Goal: Transaction & Acquisition: Purchase product/service

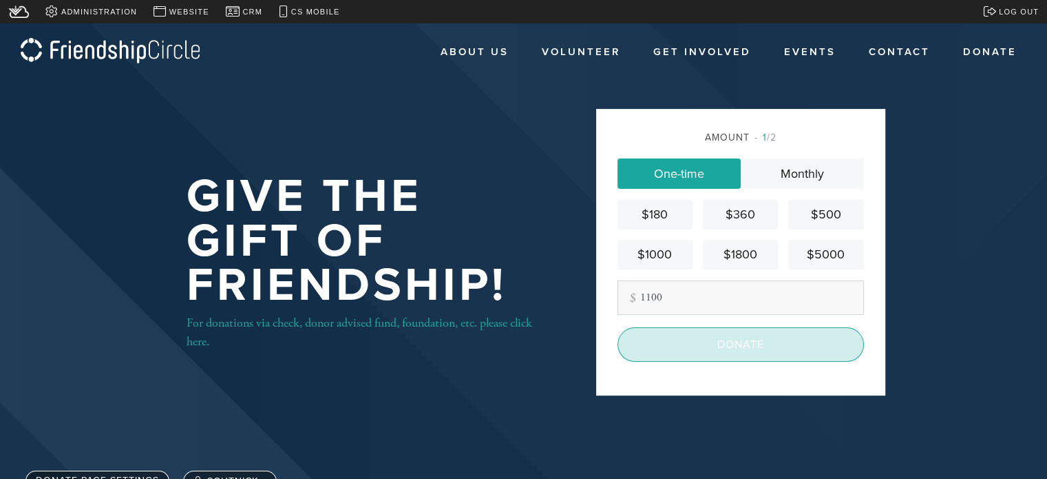
type input "1100"
click at [766, 348] on input "Donate" at bounding box center [741, 344] width 247 height 34
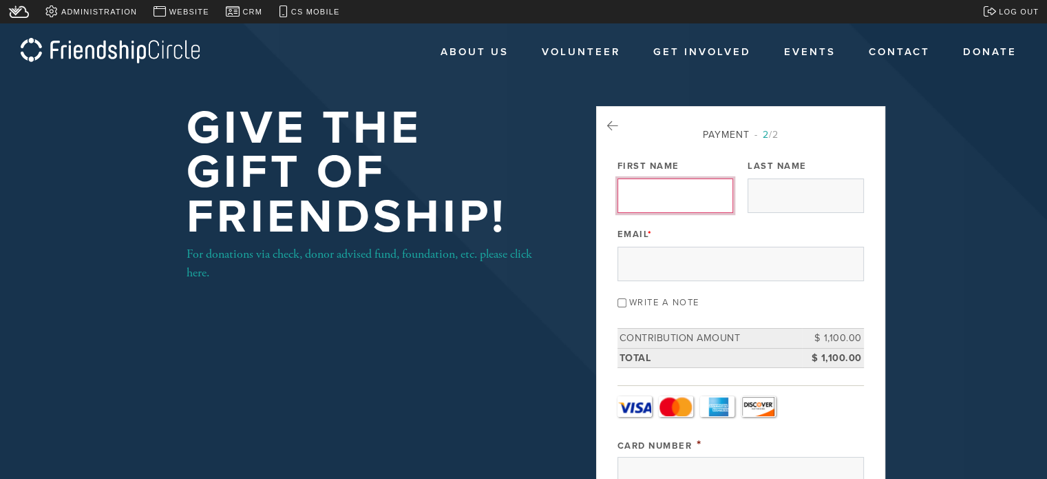
click at [647, 198] on input "First Name" at bounding box center [676, 195] width 116 height 34
type input "Steven"
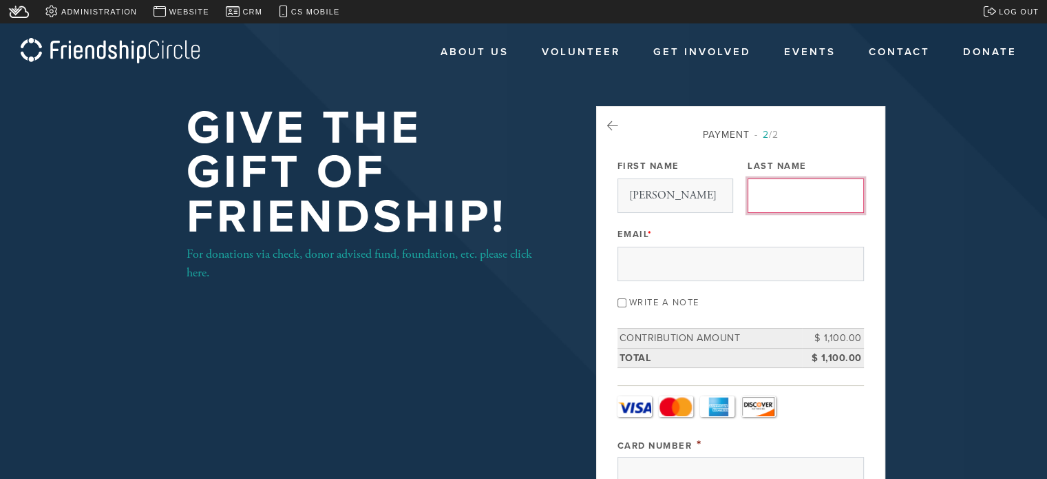
click at [772, 200] on input "Last Name" at bounding box center [806, 195] width 116 height 34
type input "Mendal"
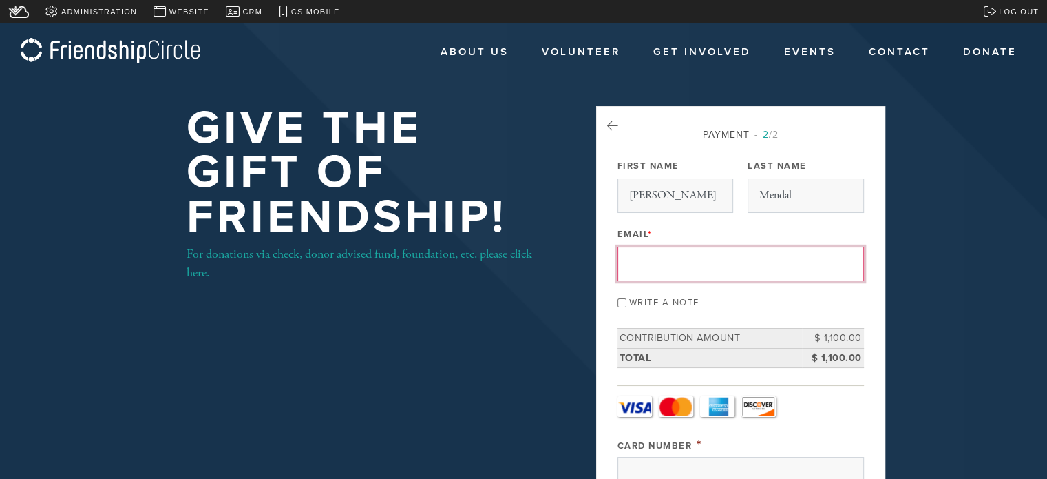
click at [724, 267] on input "Email *" at bounding box center [741, 264] width 247 height 34
click at [700, 255] on input "Email *" at bounding box center [741, 264] width 247 height 34
paste input "smendal@me.com"
type input "smendal@me.com"
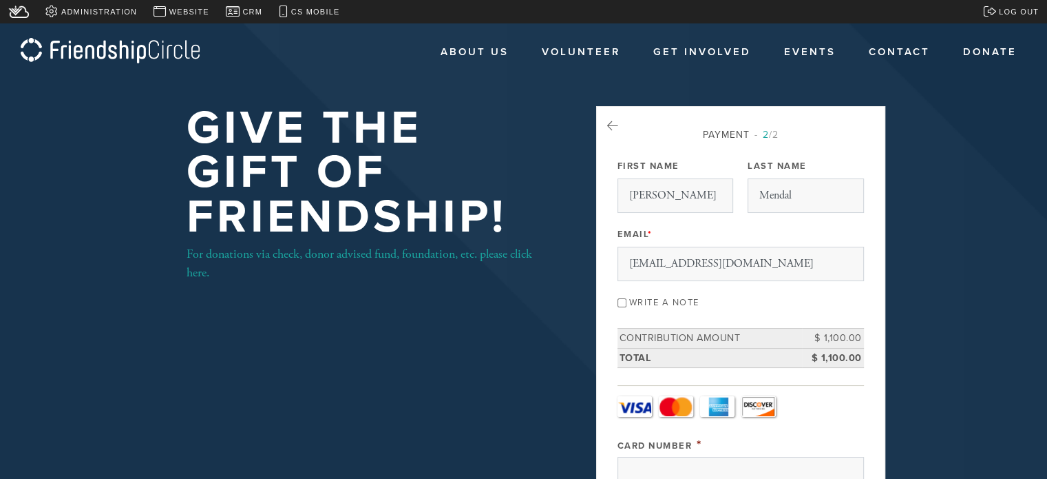
click at [784, 224] on div "Email * smendal@me.com" at bounding box center [741, 252] width 247 height 57
click at [730, 299] on div "Write a note" at bounding box center [741, 301] width 247 height 19
click at [622, 301] on input "Write a note" at bounding box center [622, 302] width 9 height 9
checkbox input "true"
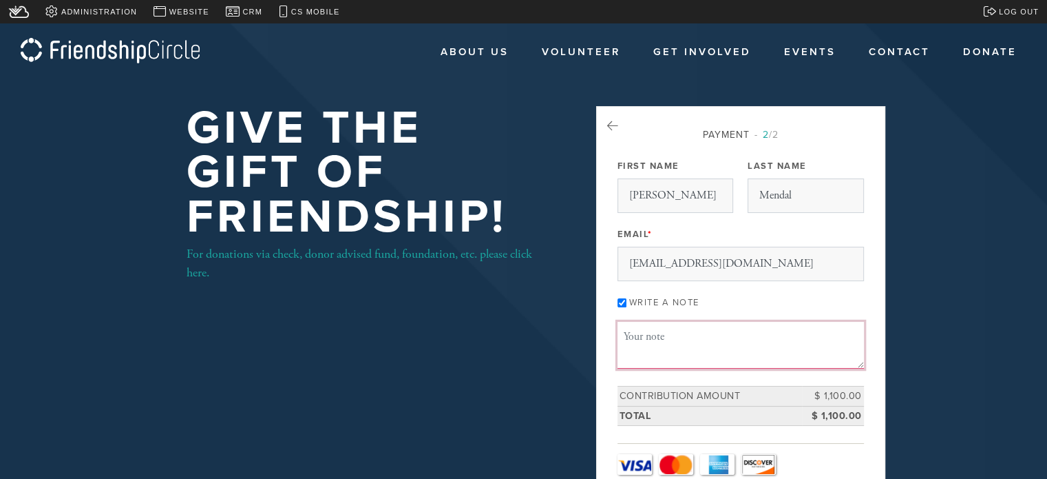
click at [673, 338] on textarea "Message or dedication" at bounding box center [741, 345] width 247 height 47
type textarea "In Honor of Talia & Gil's Wedding"
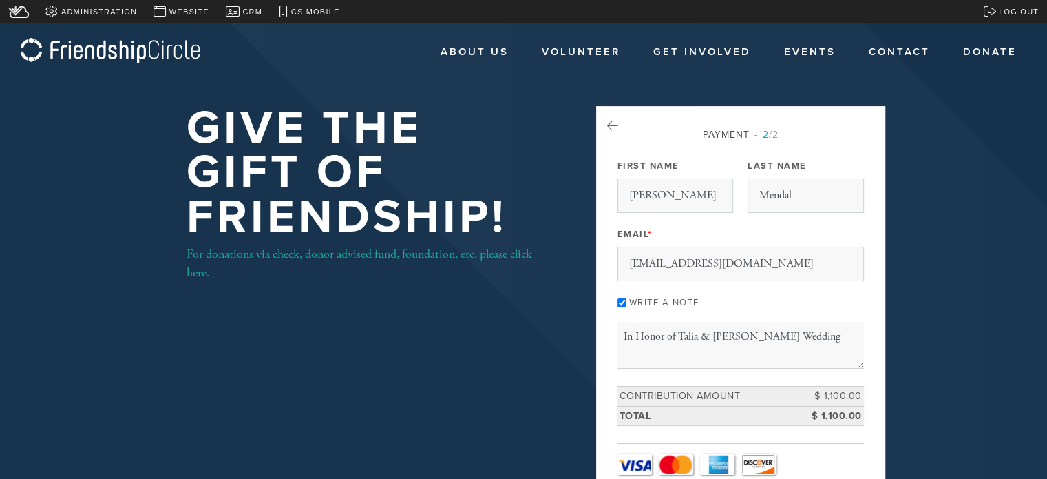
click at [744, 295] on div "Write a note" at bounding box center [741, 301] width 247 height 19
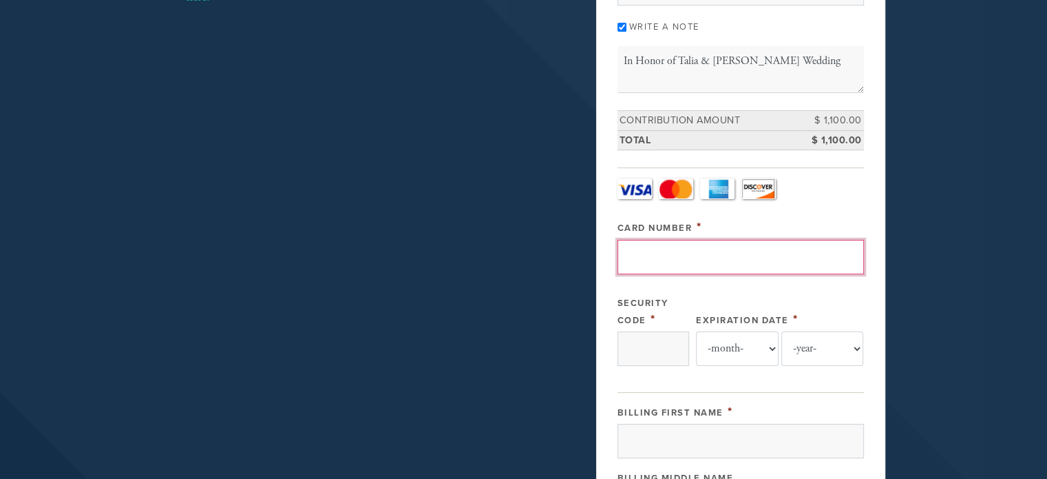
click at [666, 244] on input "Card Number" at bounding box center [741, 257] width 247 height 34
type input "4400666615718406"
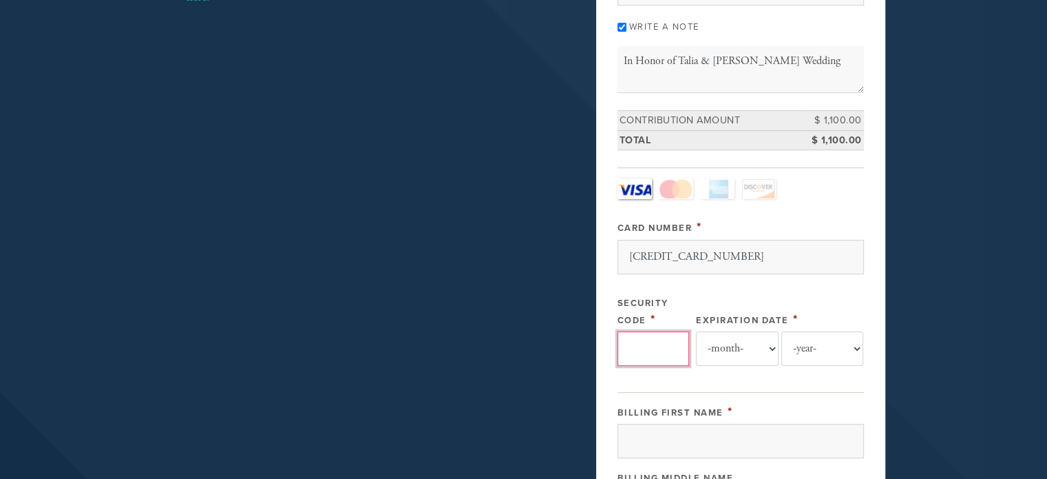
click at [647, 338] on input "Security Code" at bounding box center [654, 348] width 72 height 34
type input "794"
click at [737, 355] on select "-month- 01 02 03 04 05 06 07 08 09 10 11 12" at bounding box center [737, 348] width 83 height 34
select select "7"
click at [696, 331] on select "-month- 01 02 03 04 05 06 07 08 09 10 11 12" at bounding box center [737, 348] width 83 height 34
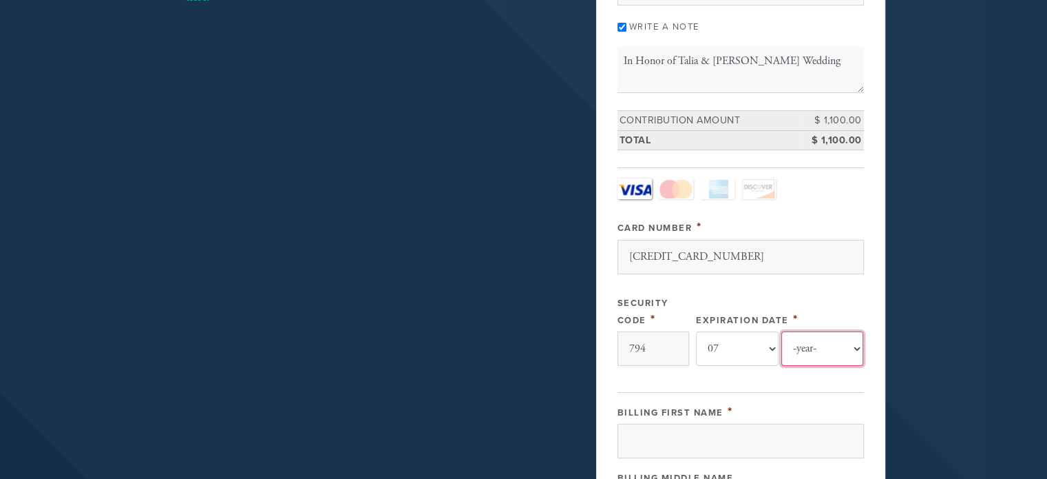
click at [836, 359] on select "-year- 2025 2026 2027 2028 2029 2030 2031 2032 2033 2034 2035" at bounding box center [823, 348] width 83 height 34
select select "2030"
click at [782, 331] on select "-year- 2025 2026 2027 2028 2029 2030 2031 2032 2033 2034 2035" at bounding box center [823, 348] width 83 height 34
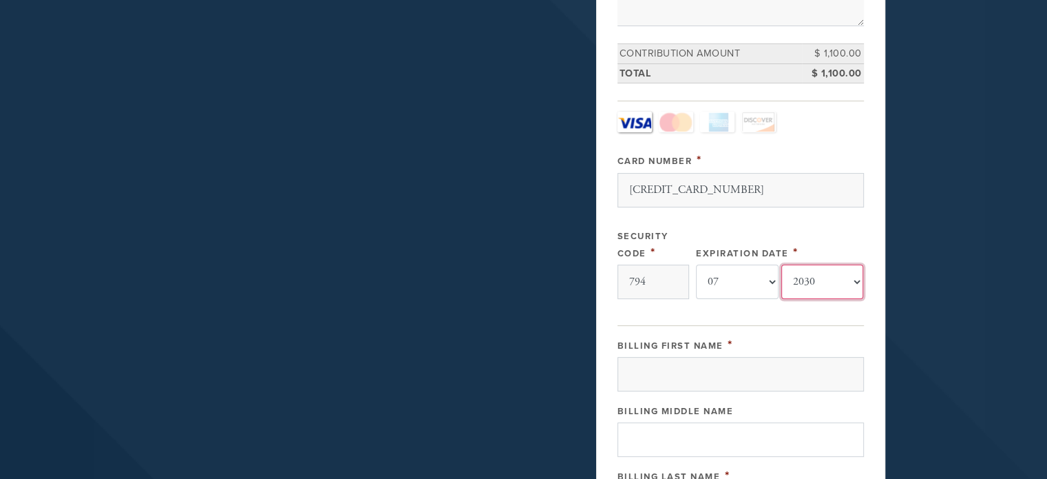
scroll to position [413, 0]
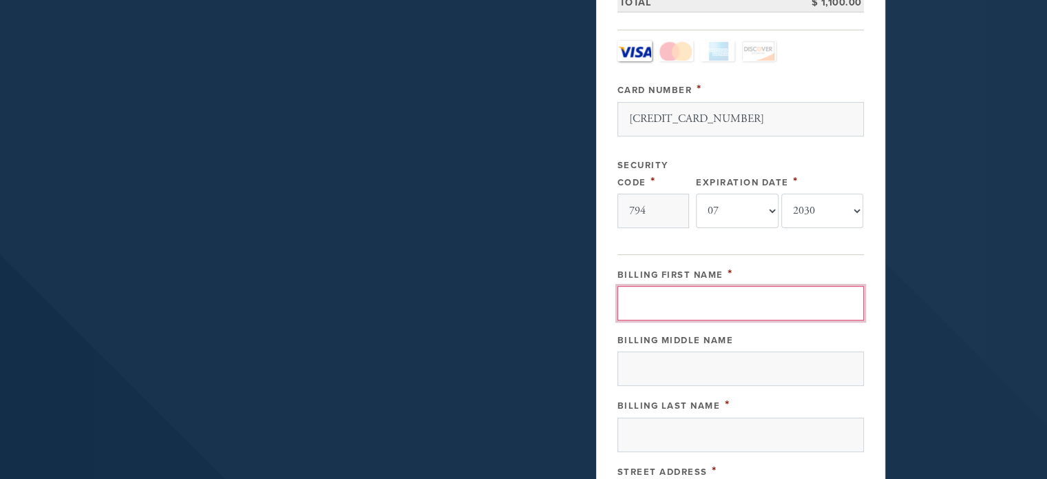
click at [711, 299] on input "Billing First Name" at bounding box center [741, 303] width 247 height 34
type input "Steven"
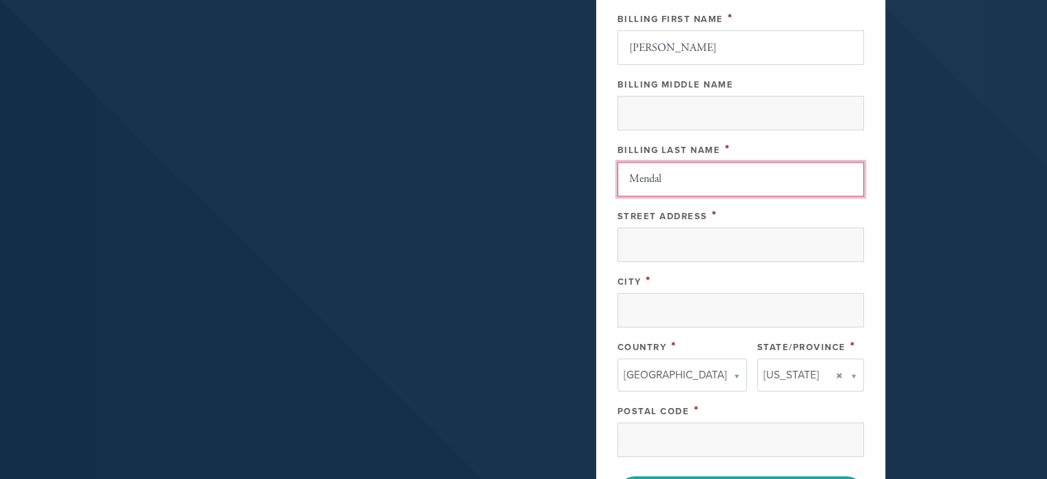
scroll to position [689, 0]
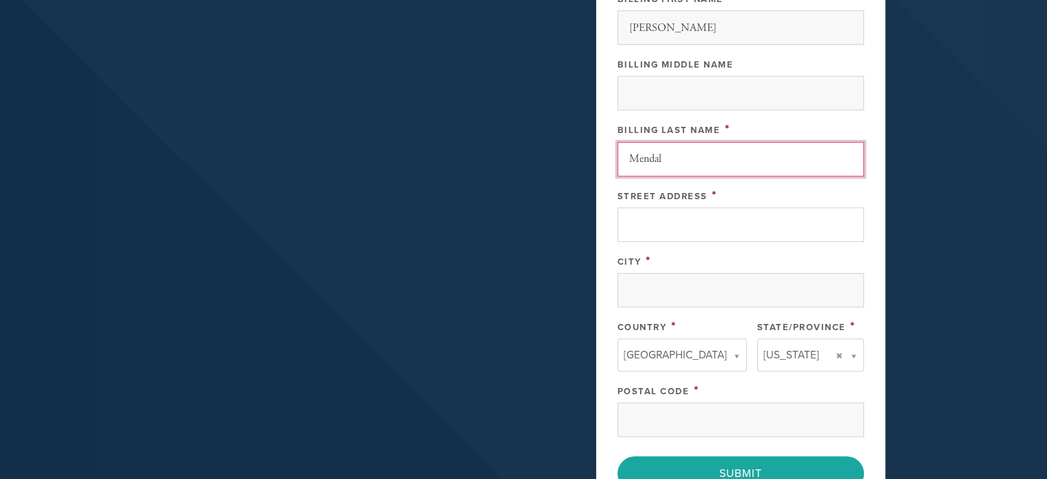
type input "Mendal"
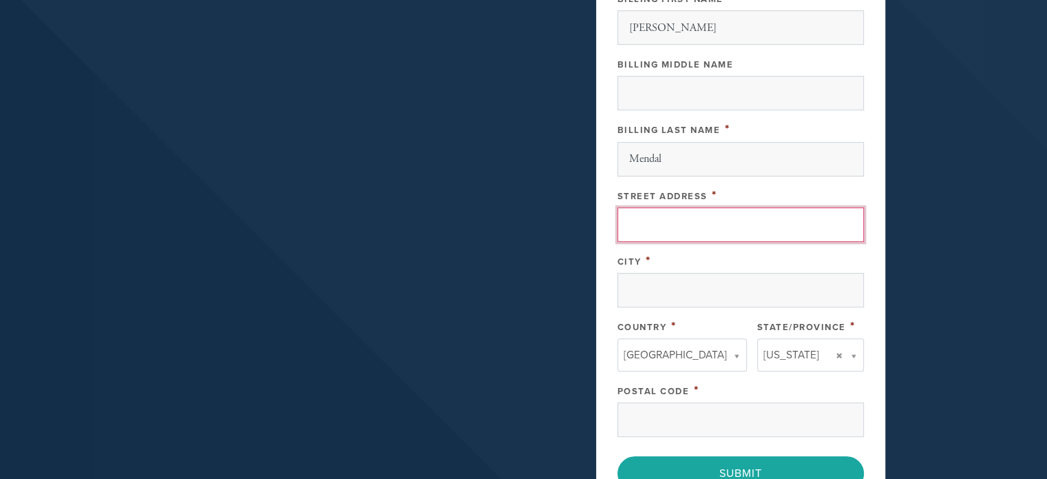
click at [669, 226] on input "Street Address" at bounding box center [741, 224] width 247 height 34
click at [707, 207] on input "Street Address" at bounding box center [741, 224] width 247 height 34
paste input "422 East 72nd Street, Apt 24A"
type input "422 East 72nd Street, Apt 24A"
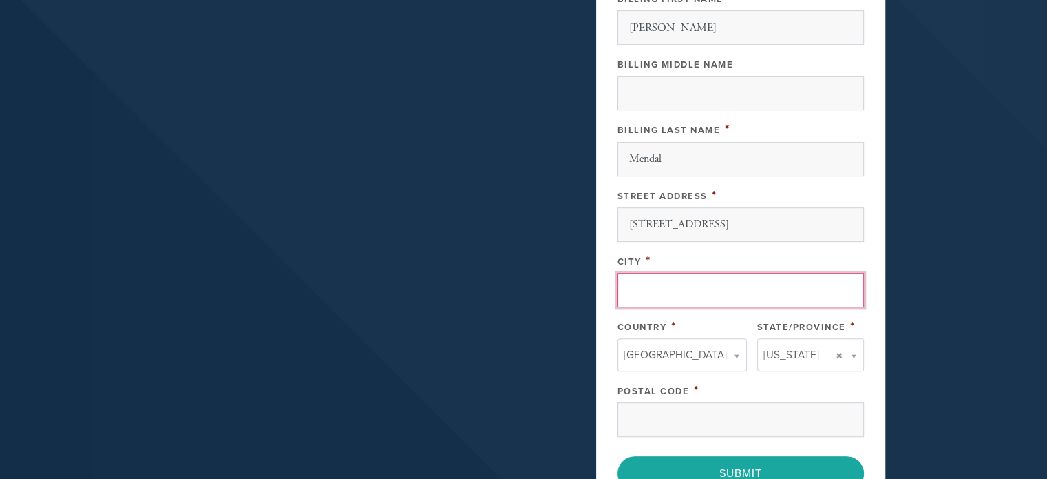
click at [735, 294] on input "City" at bounding box center [741, 290] width 247 height 34
type input "New York"
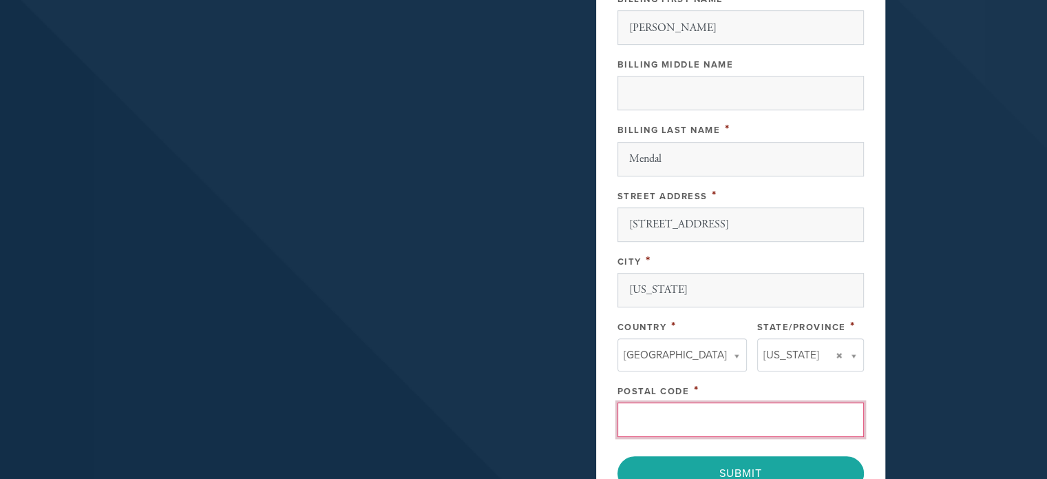
click at [721, 423] on input "Postal Code" at bounding box center [741, 419] width 247 height 34
type input "10021"
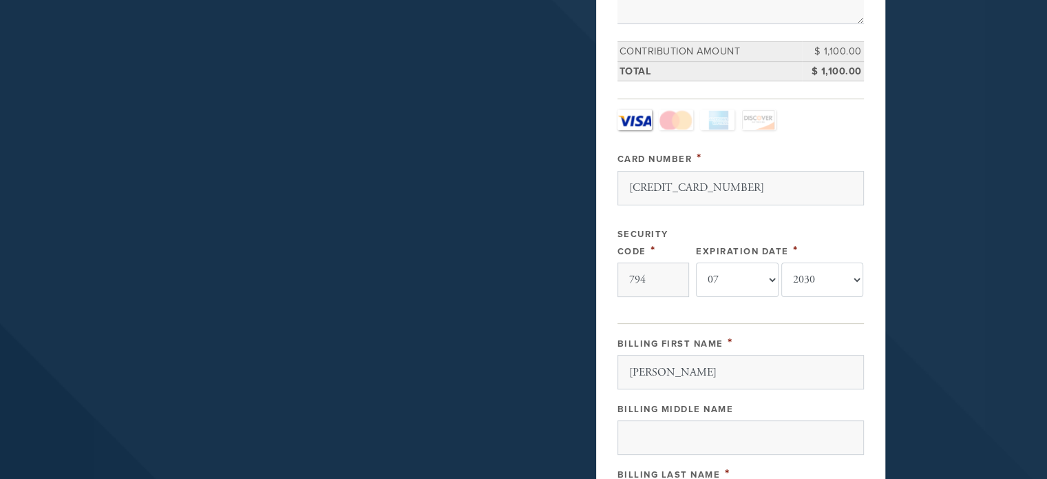
scroll to position [757, 0]
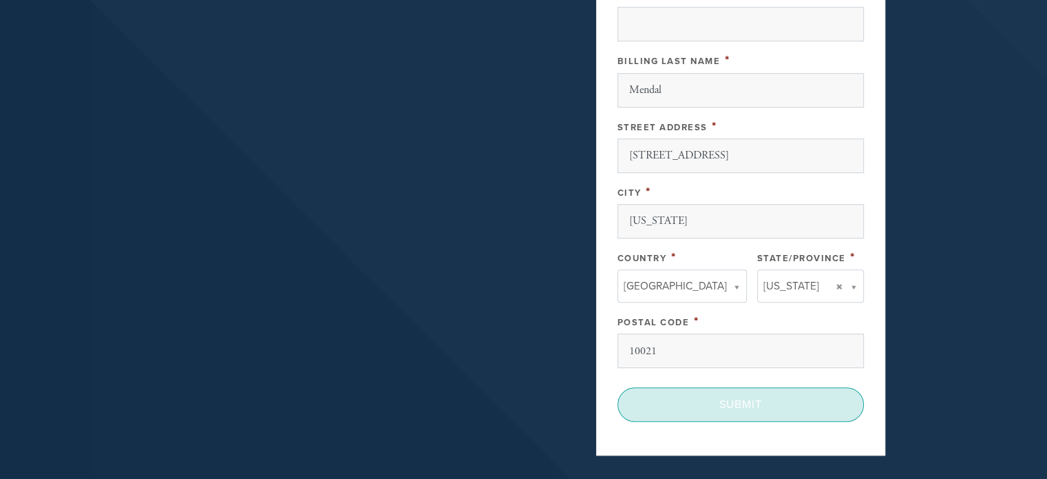
click at [705, 396] on input "Submit" at bounding box center [741, 404] width 247 height 34
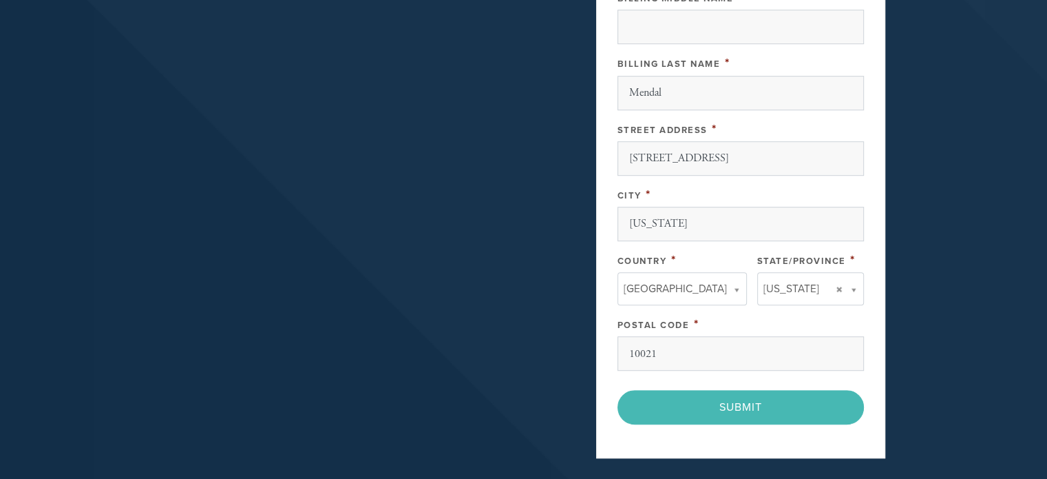
scroll to position [826, 0]
